Goal: Transaction & Acquisition: Purchase product/service

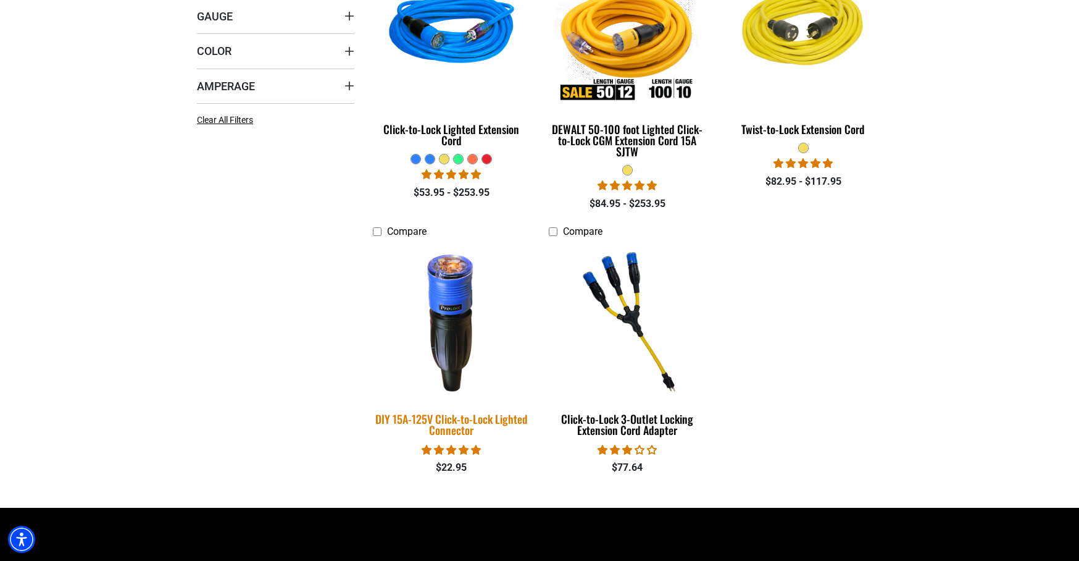
scroll to position [428, 0]
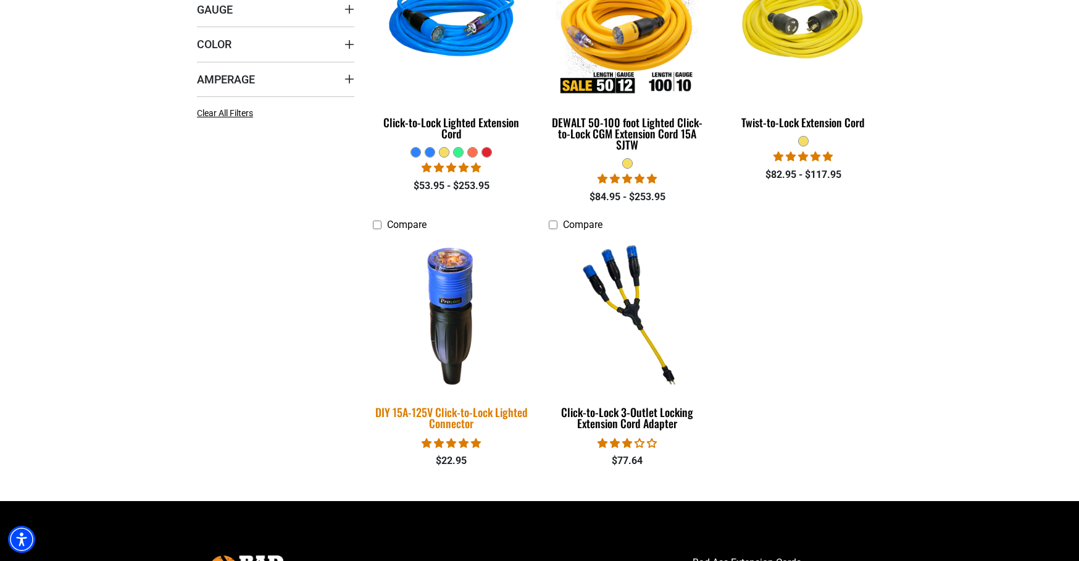
click at [443, 322] on img at bounding box center [451, 314] width 173 height 158
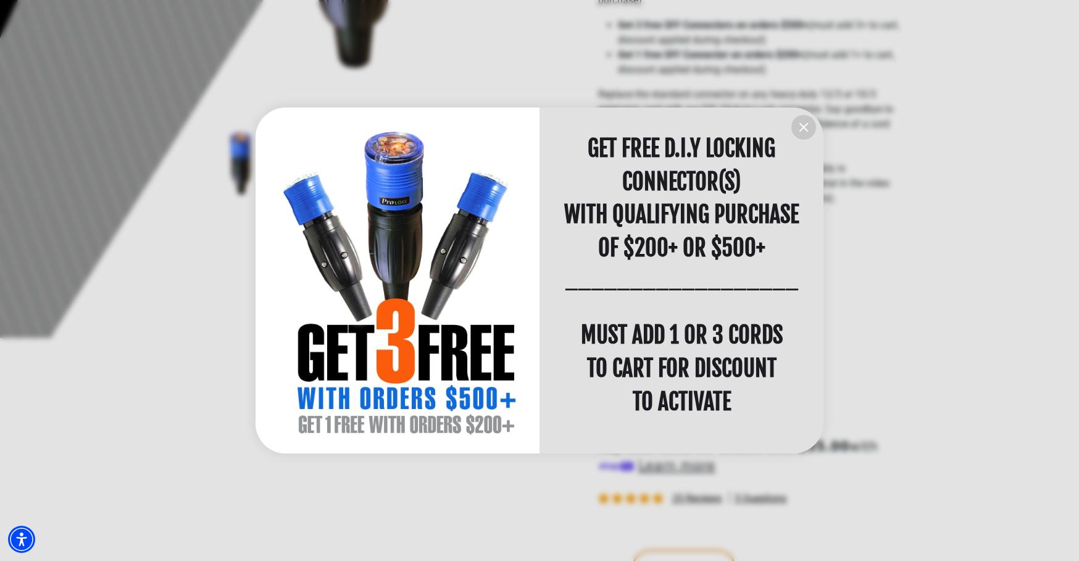
scroll to position [1, 0]
click at [807, 125] on icon "information" at bounding box center [803, 127] width 15 height 15
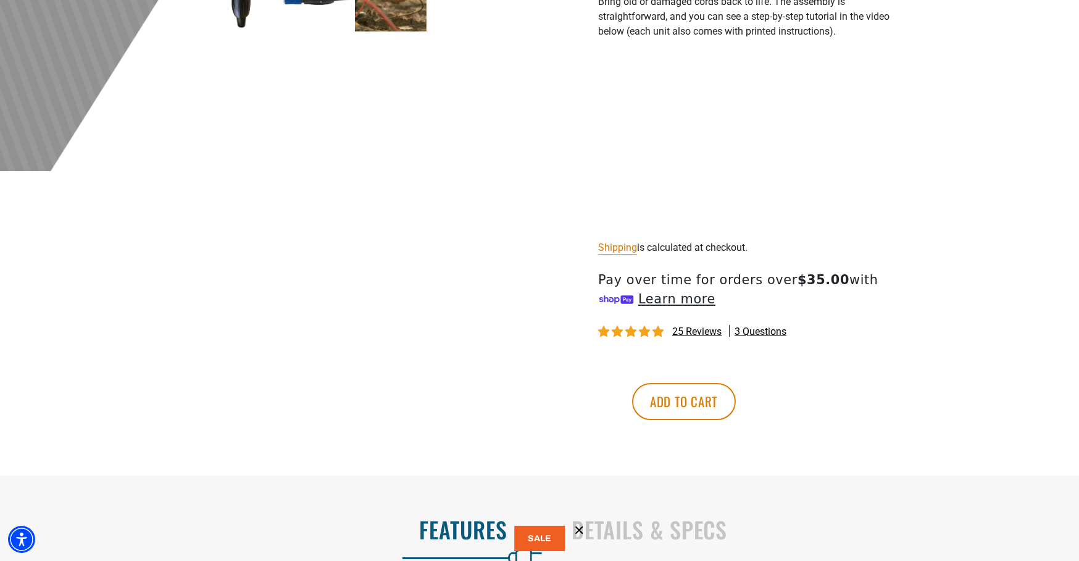
scroll to position [582, 0]
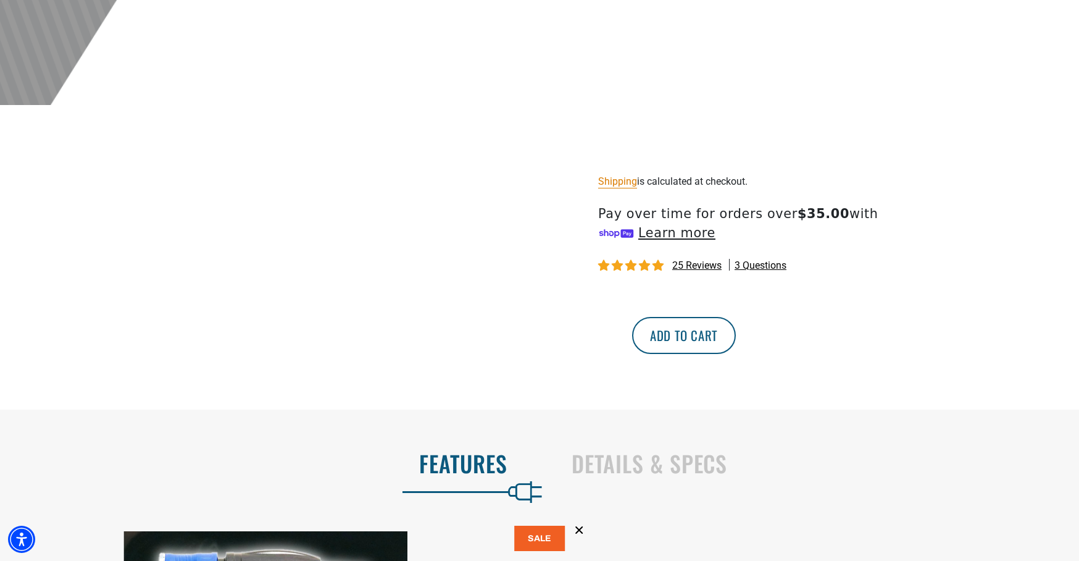
click at [736, 336] on button "Add to cart" at bounding box center [684, 335] width 104 height 37
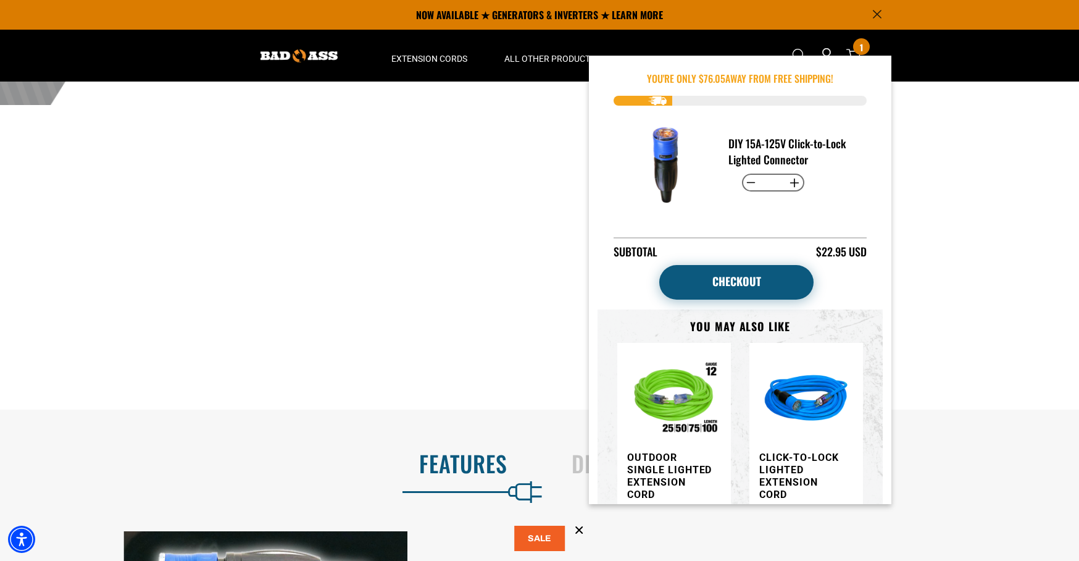
click at [749, 275] on link "Checkout" at bounding box center [736, 282] width 154 height 35
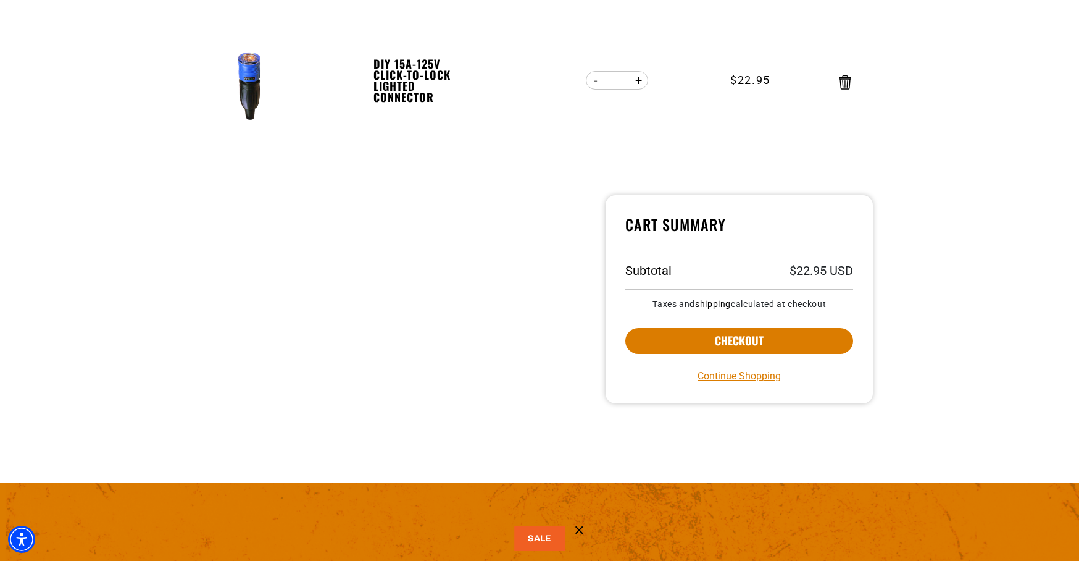
scroll to position [257, 0]
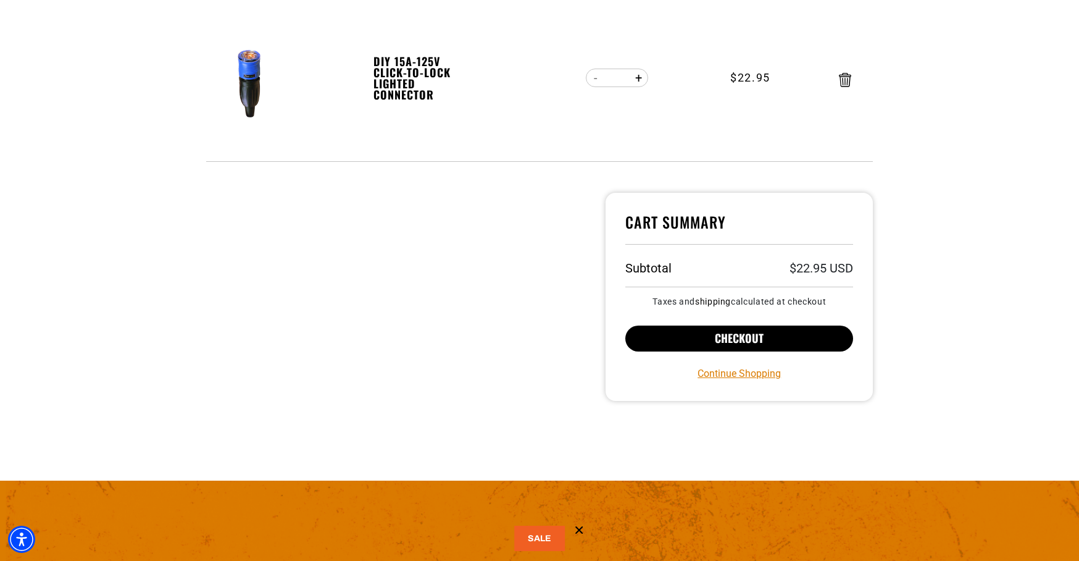
click at [724, 332] on button "Checkout" at bounding box center [739, 338] width 228 height 26
